Goal: Find specific page/section: Find specific page/section

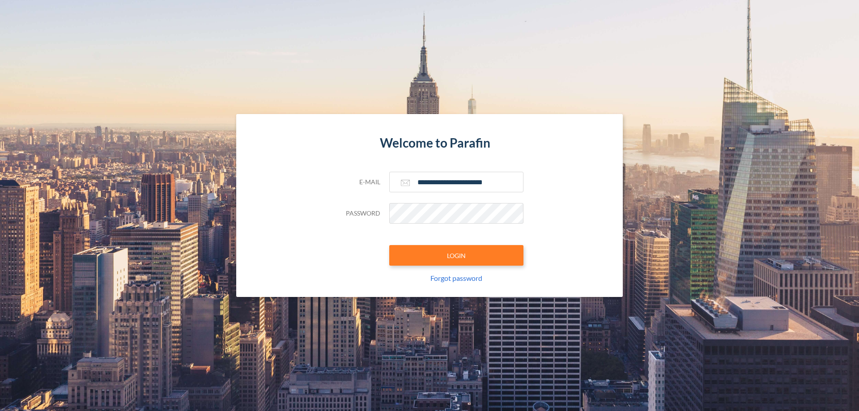
type input "**********"
click at [456, 255] on button "LOGIN" at bounding box center [456, 255] width 134 height 21
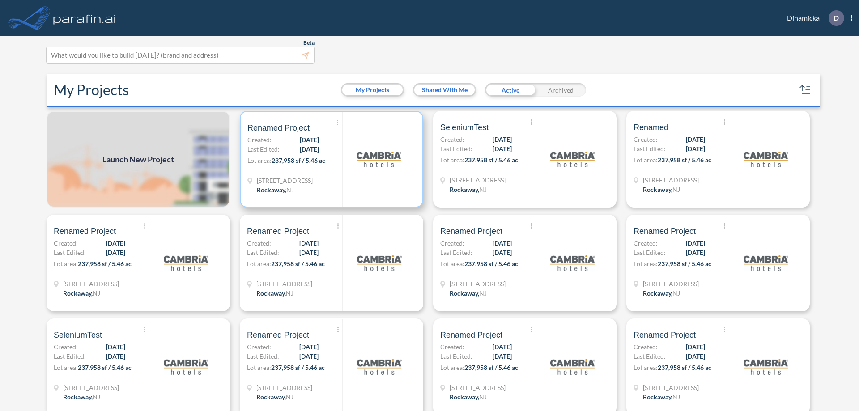
scroll to position [2, 0]
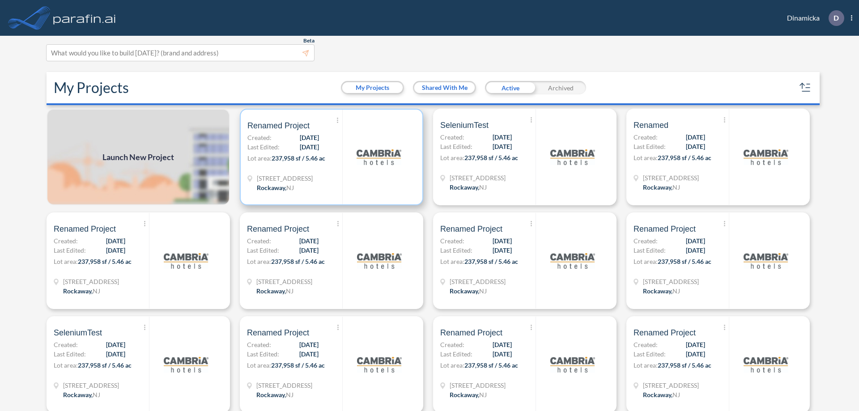
click at [330, 157] on p "Lot area: 237,958 sf / 5.46 ac" at bounding box center [294, 159] width 95 height 13
